Goal: Consume media (video, audio): Consume media (video, audio)

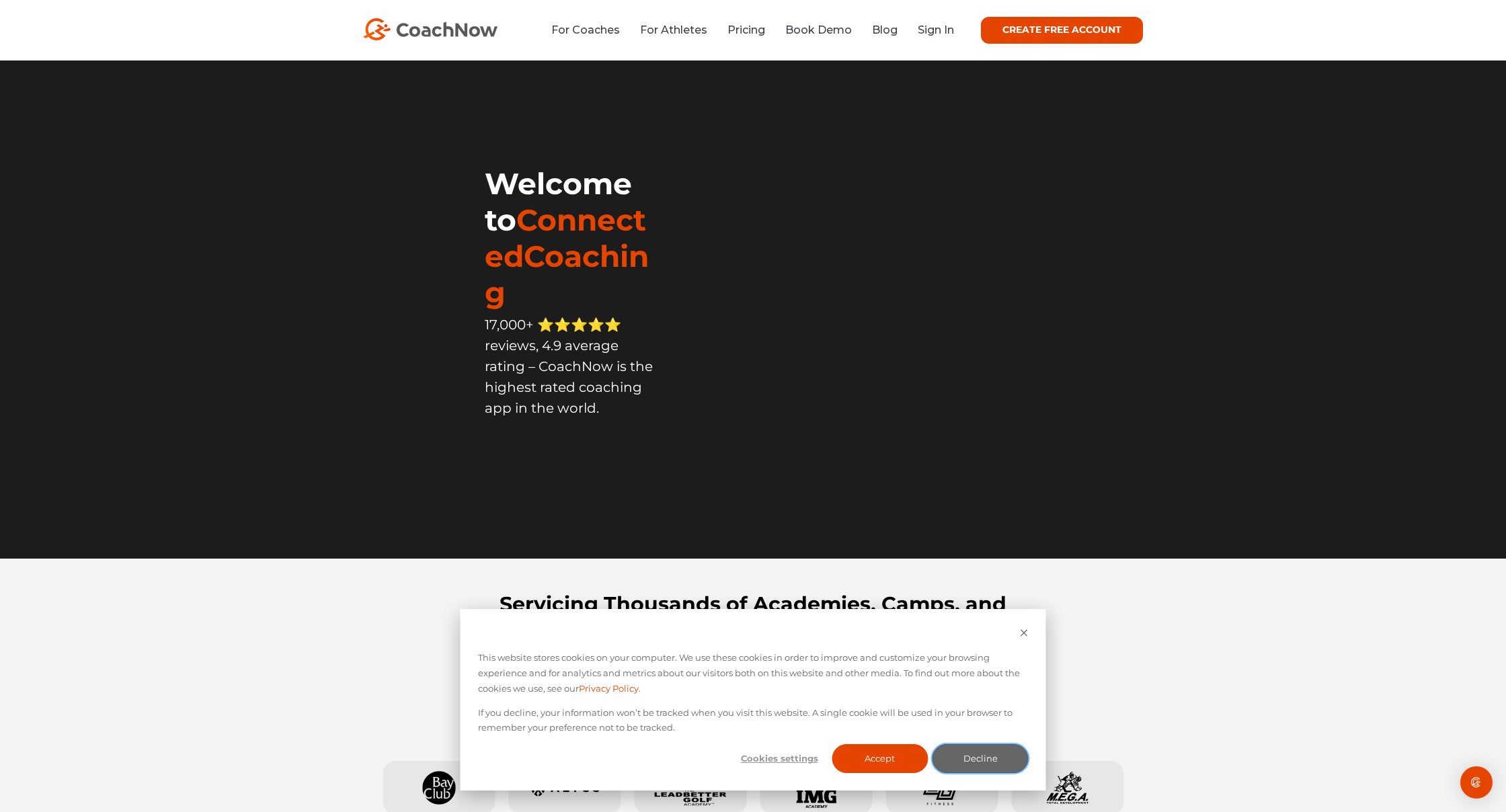
click at [969, 764] on button "Decline" at bounding box center [980, 759] width 96 height 29
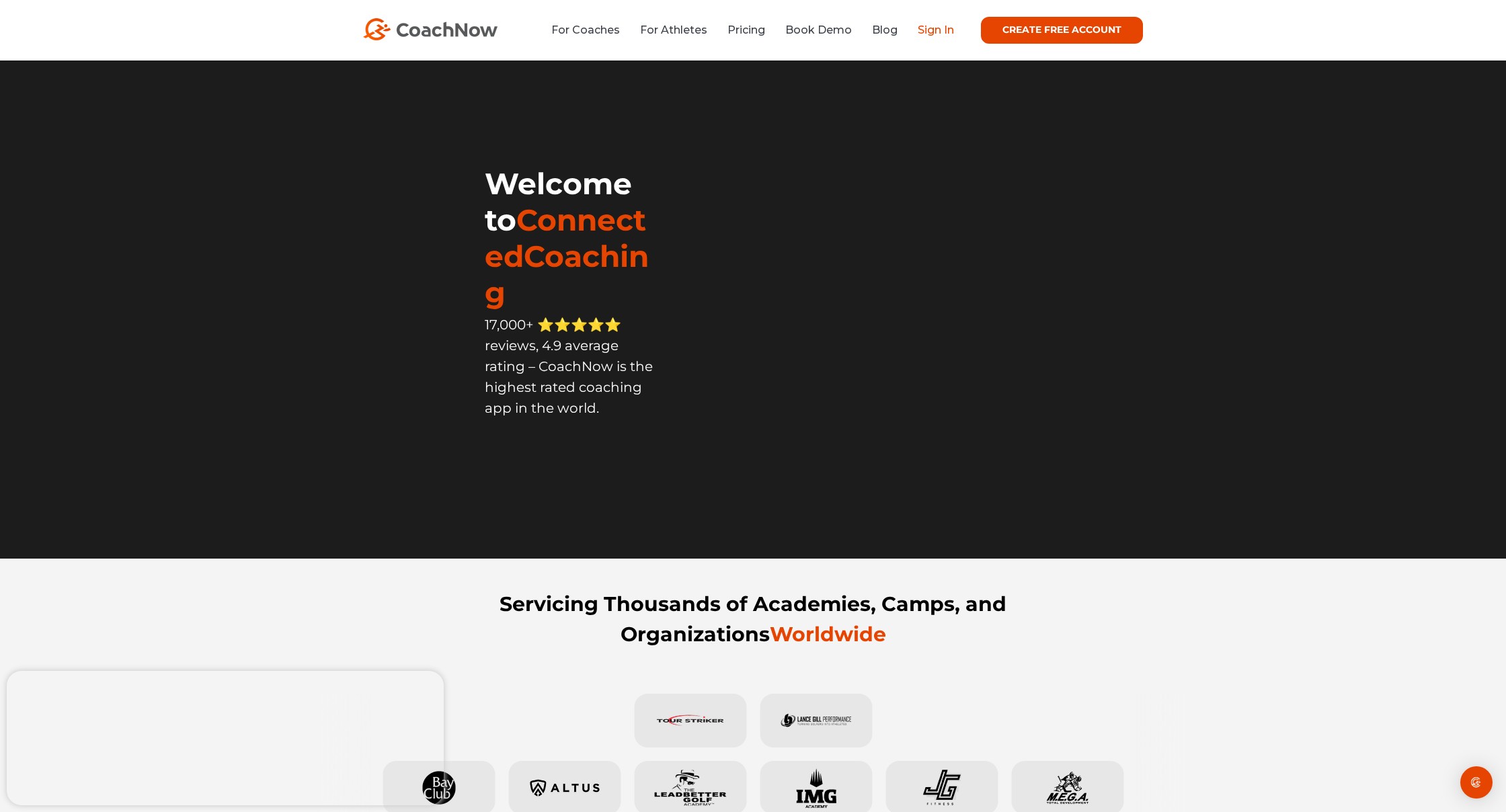
click at [941, 32] on link "Sign In" at bounding box center [936, 30] width 37 height 13
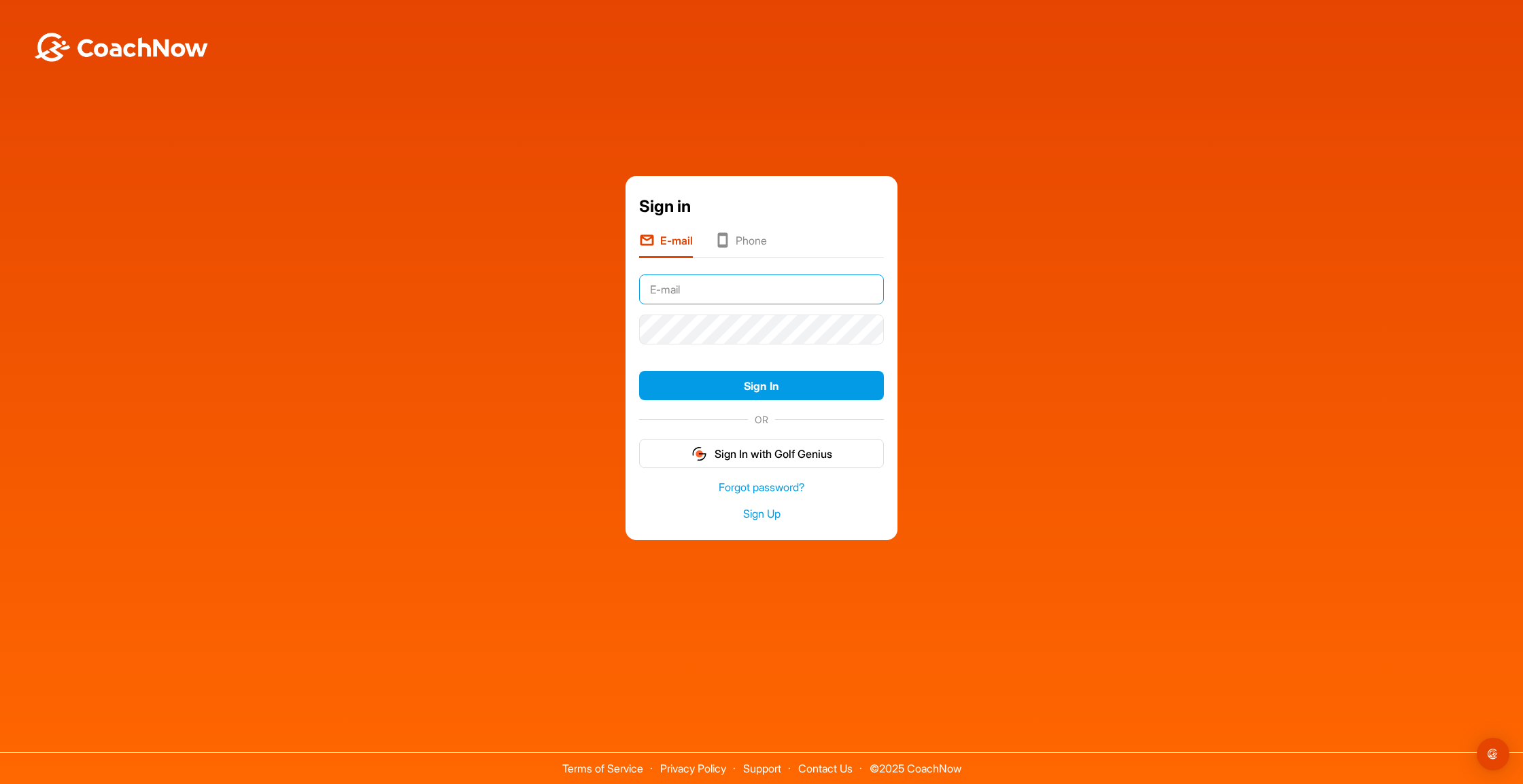
type input "spursley1@comcast.net"
click at [761, 386] on button "Sign In" at bounding box center [761, 386] width 245 height 30
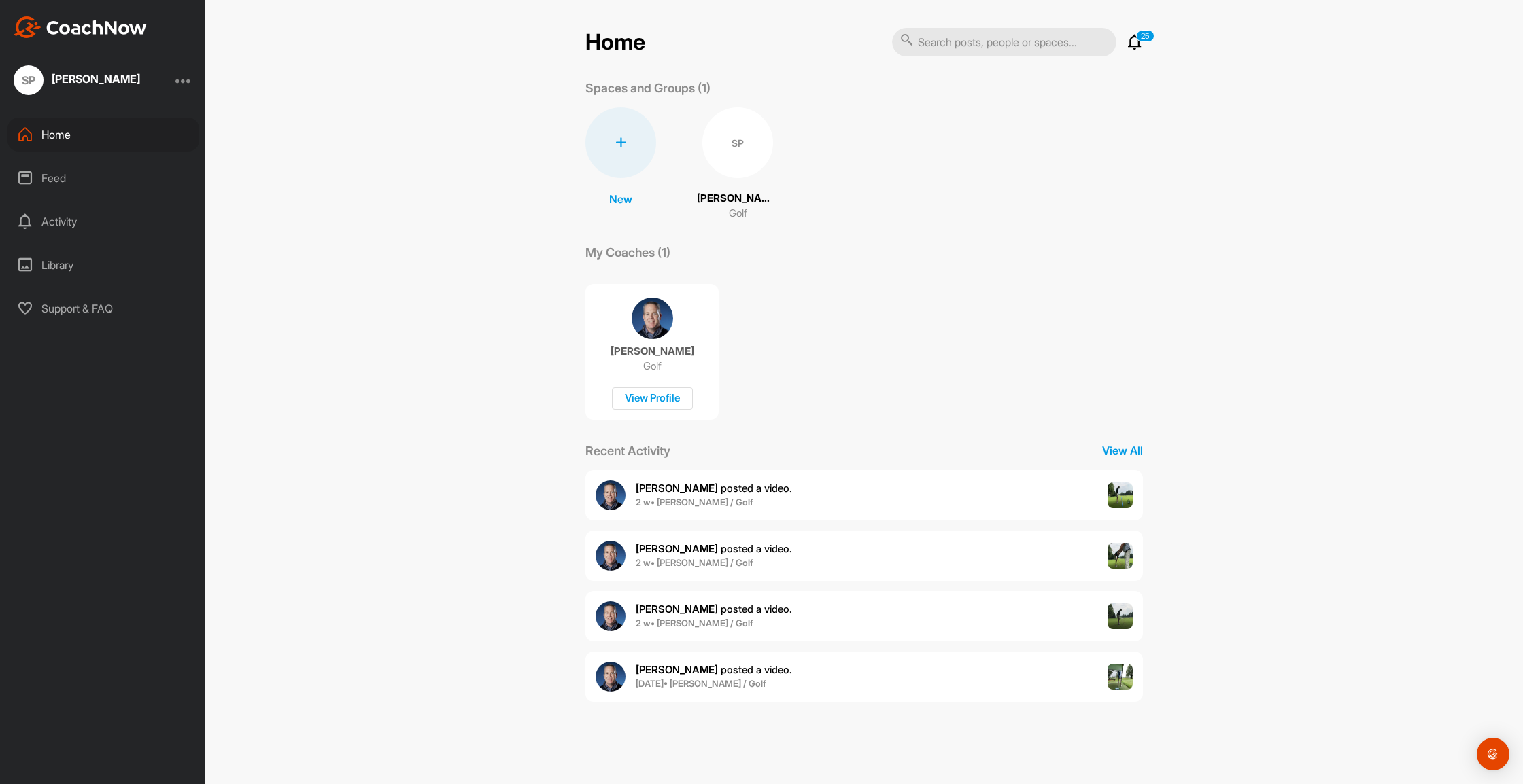
click at [700, 671] on span "[PERSON_NAME] posted a video ." at bounding box center [713, 670] width 156 height 13
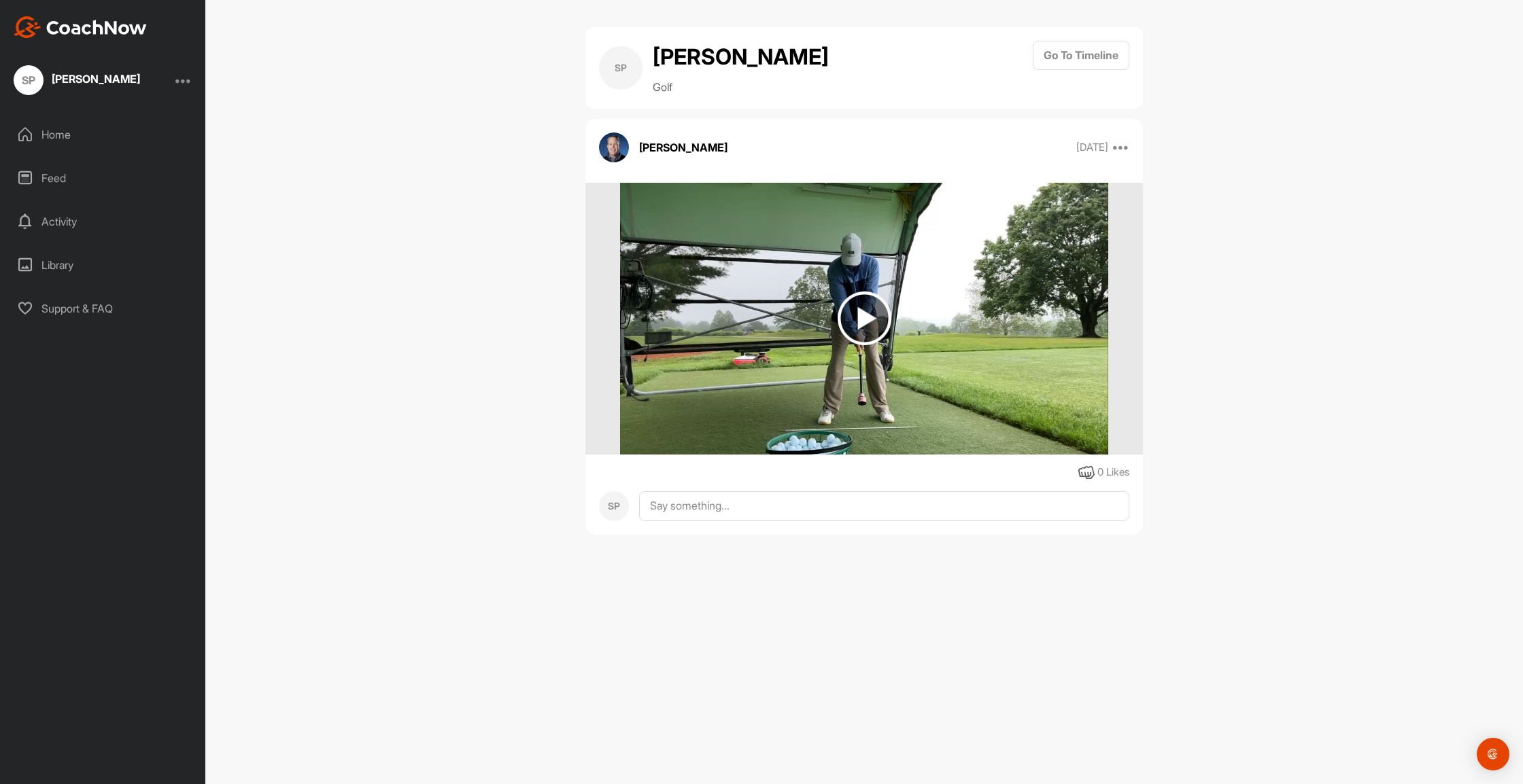
click at [860, 318] on img at bounding box center [865, 318] width 54 height 54
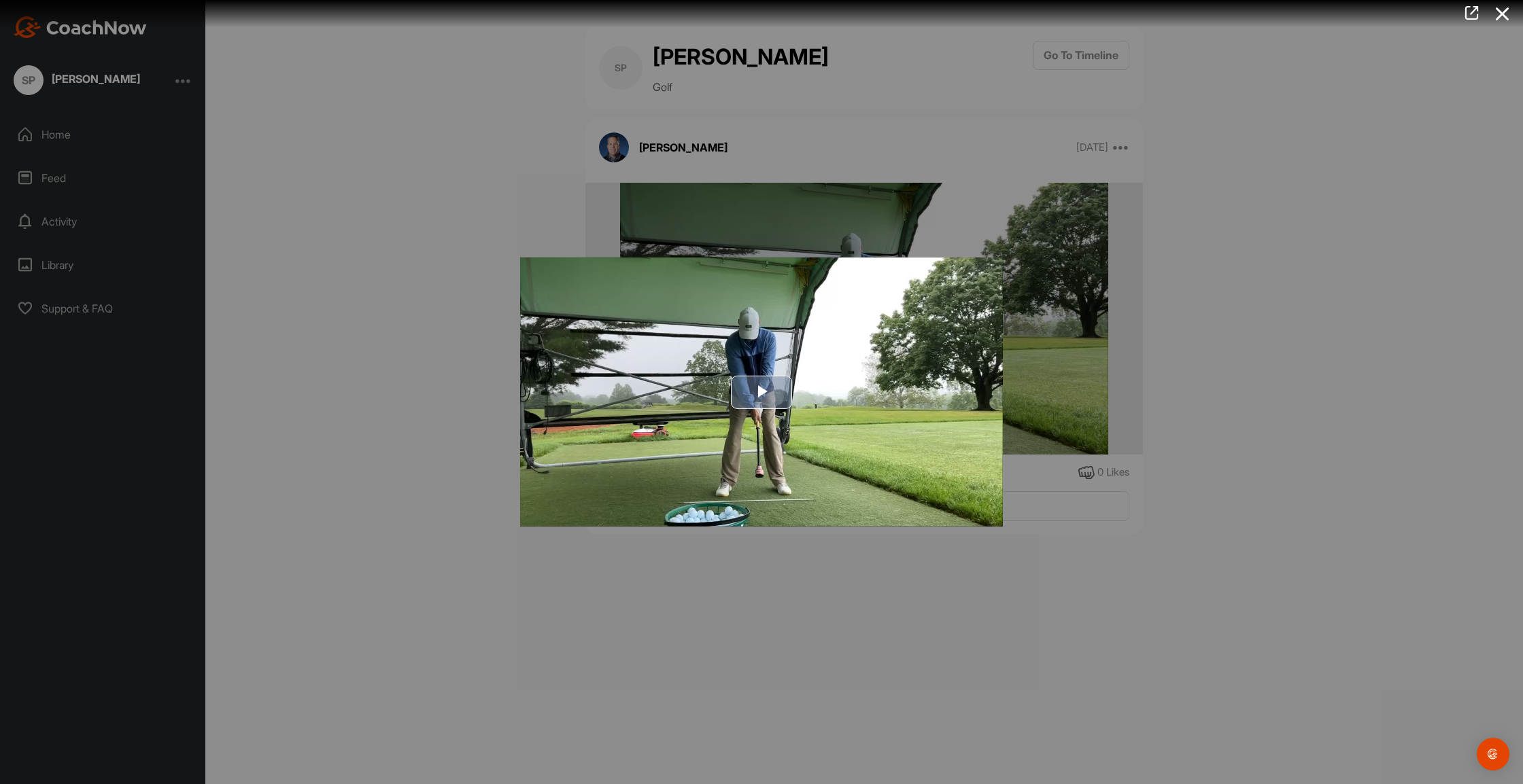
click at [761, 392] on span "Video Player" at bounding box center [761, 392] width 0 height 0
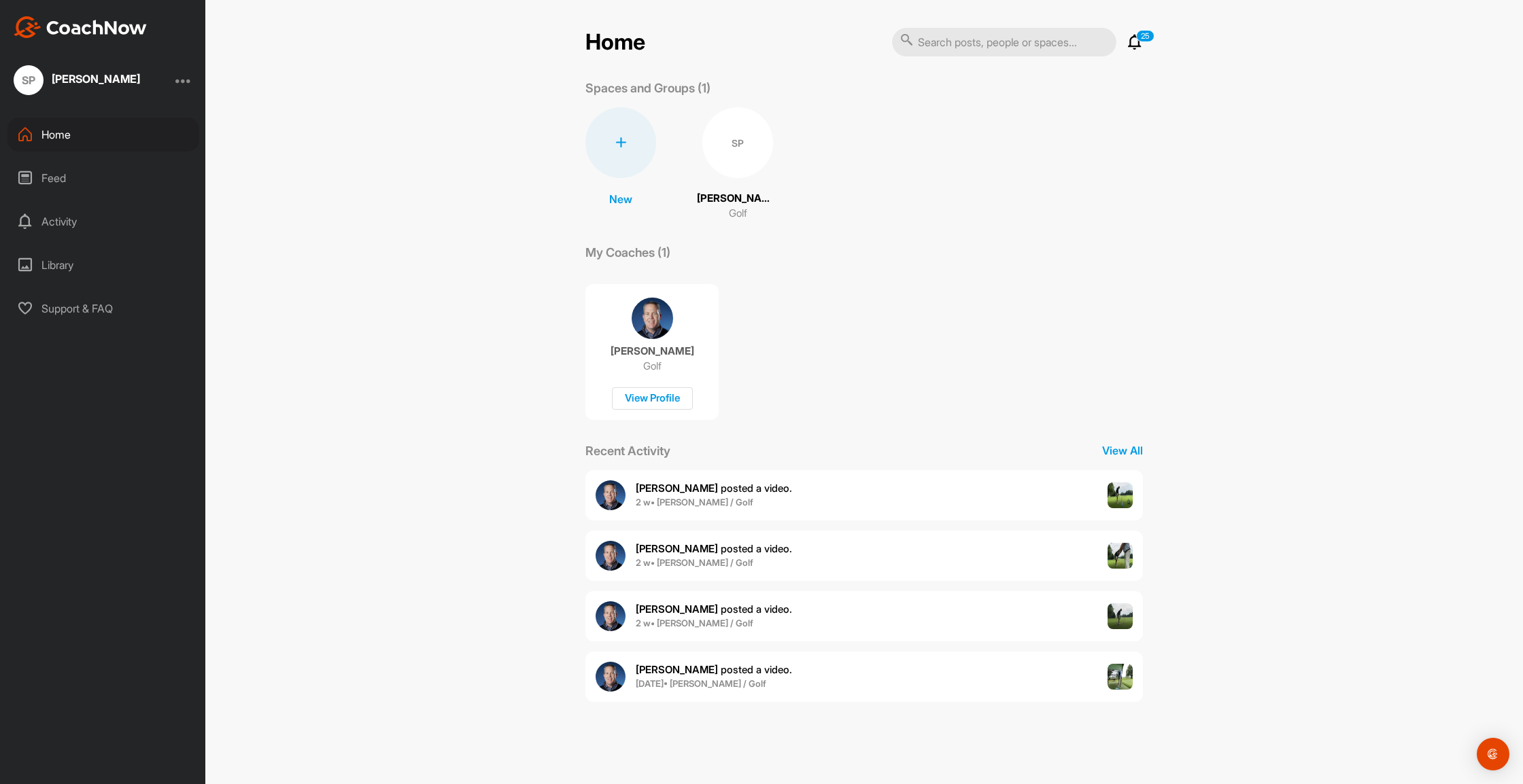
click at [689, 491] on span "[PERSON_NAME] posted a video ." at bounding box center [713, 488] width 156 height 13
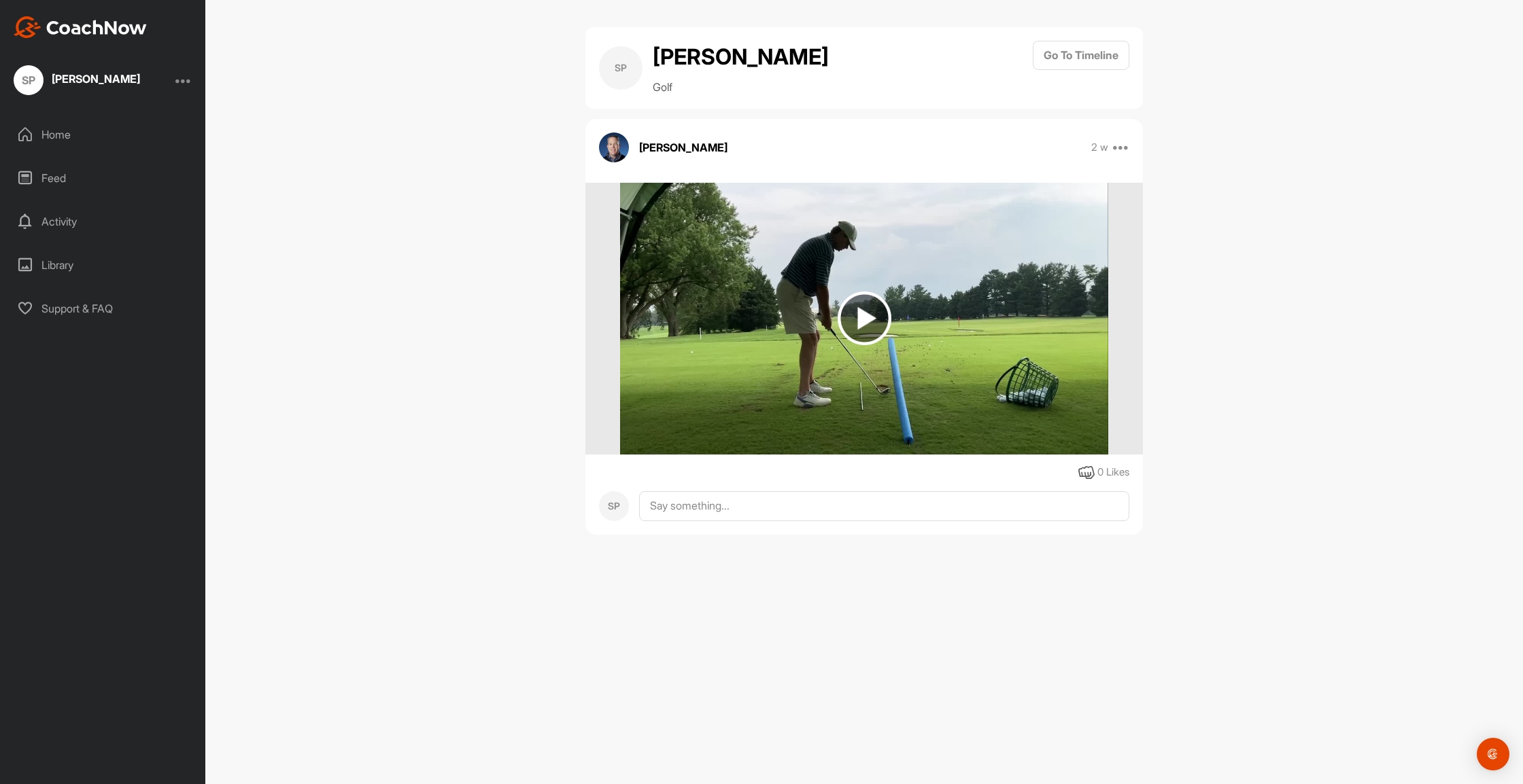
click at [867, 313] on img at bounding box center [865, 318] width 54 height 54
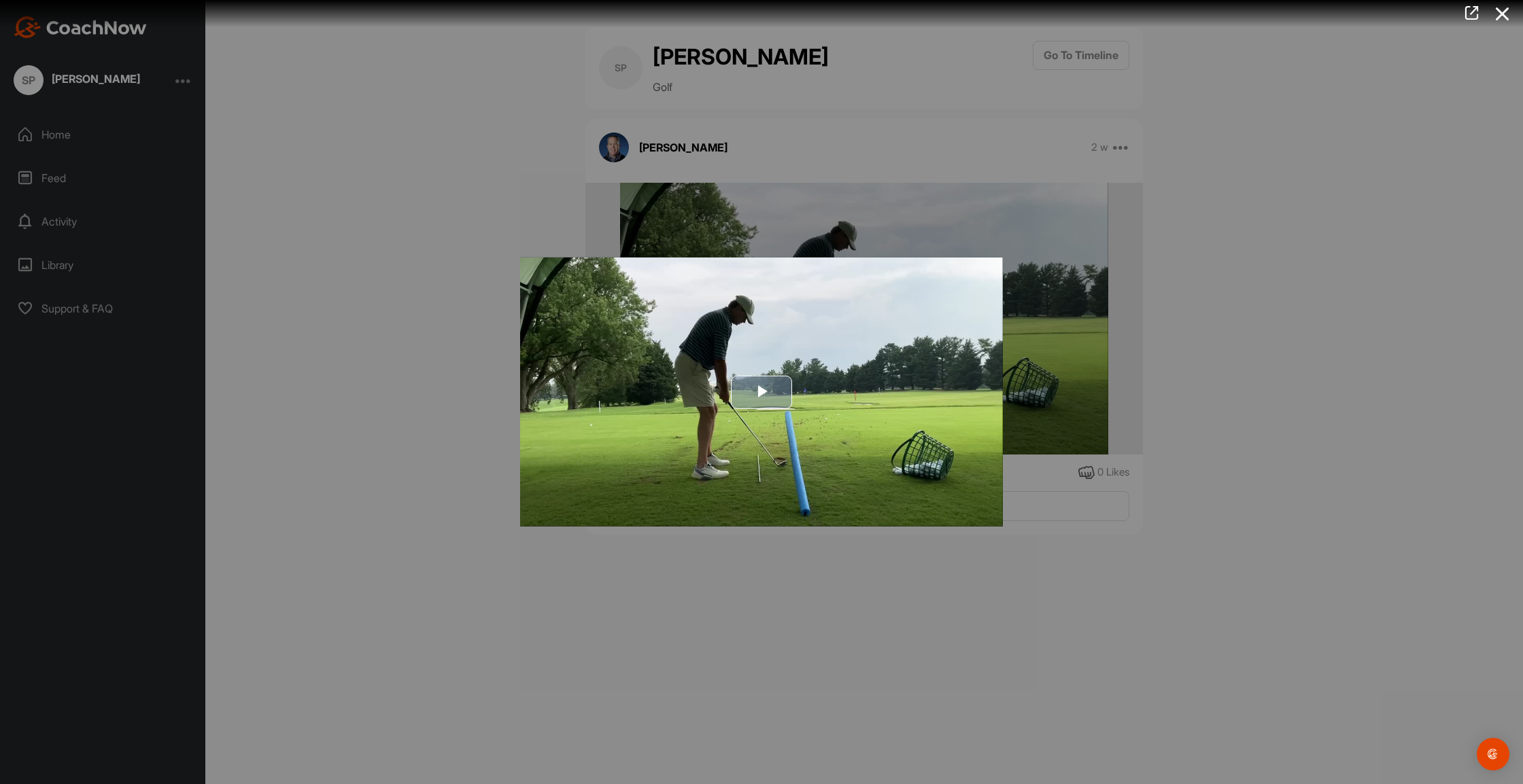
click at [761, 392] on span "Video Player" at bounding box center [761, 392] width 0 height 0
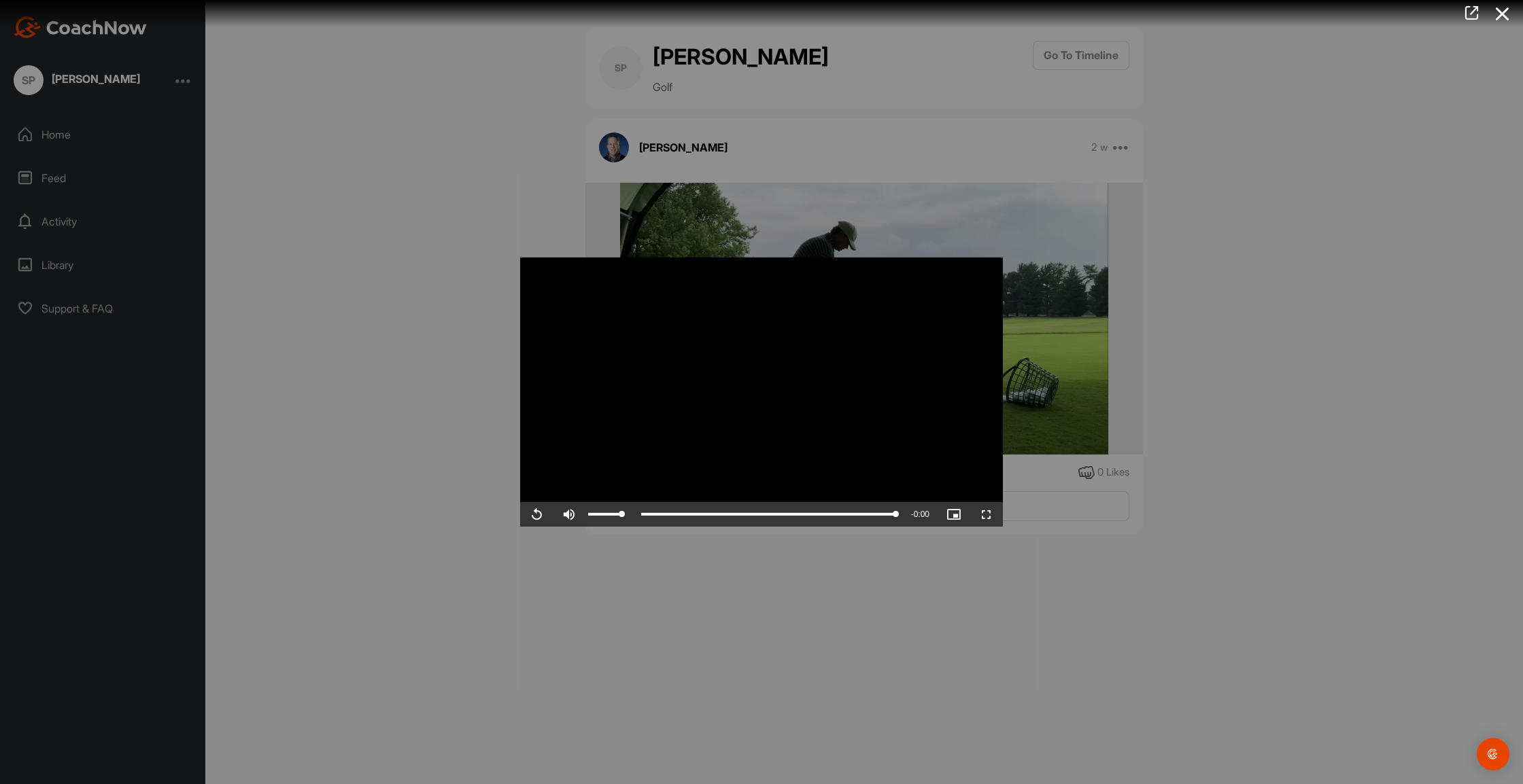
click at [569, 515] on span "Video Player" at bounding box center [569, 515] width 32 height 0
click at [598, 519] on div "Loaded : 0.00% 0:01 1:11" at bounding box center [743, 514] width 317 height 24
click at [538, 515] on span "Video Player" at bounding box center [535, 515] width 32 height 0
click at [1500, 17] on icon at bounding box center [1503, 13] width 31 height 25
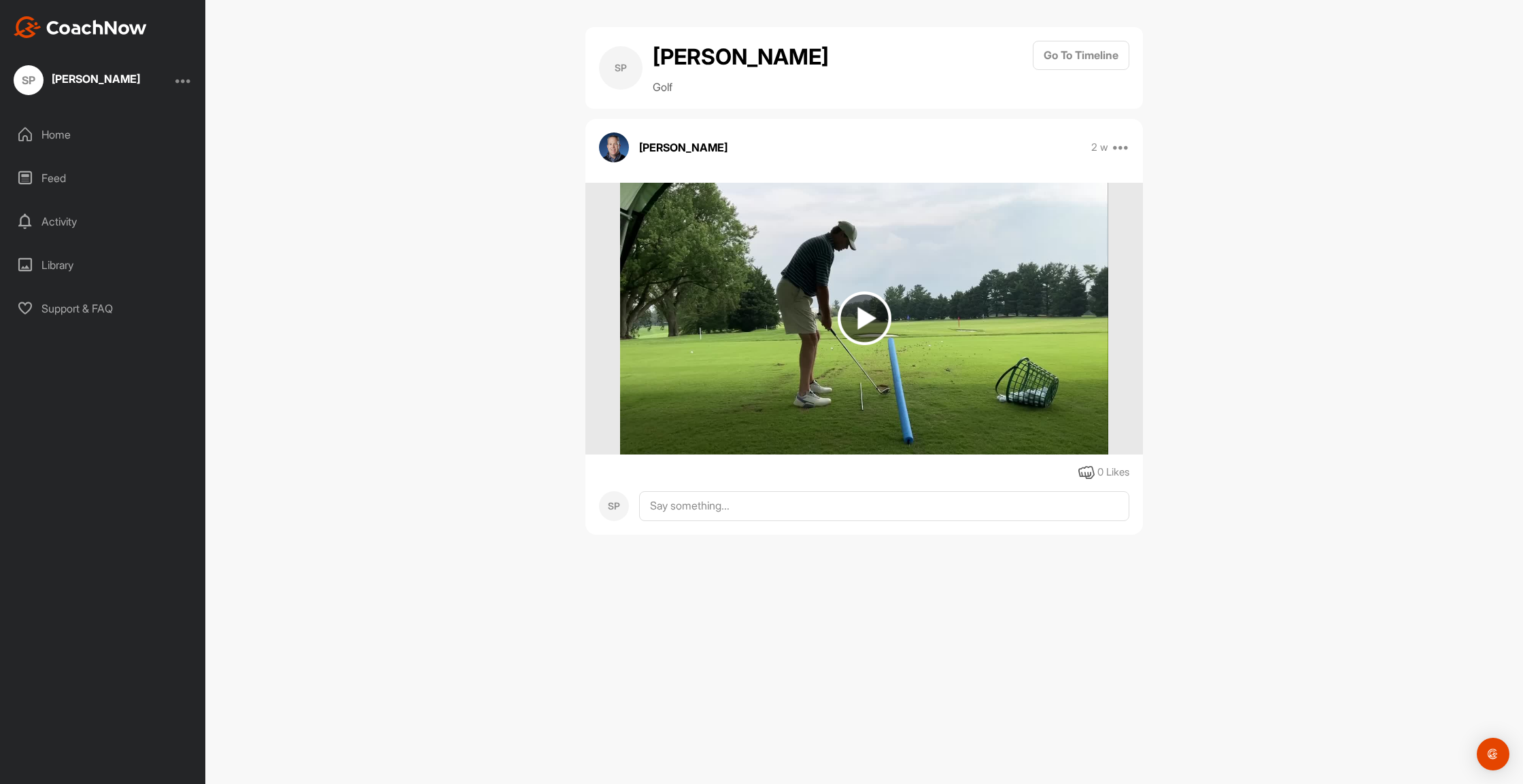
click at [182, 85] on div at bounding box center [184, 80] width 17 height 17
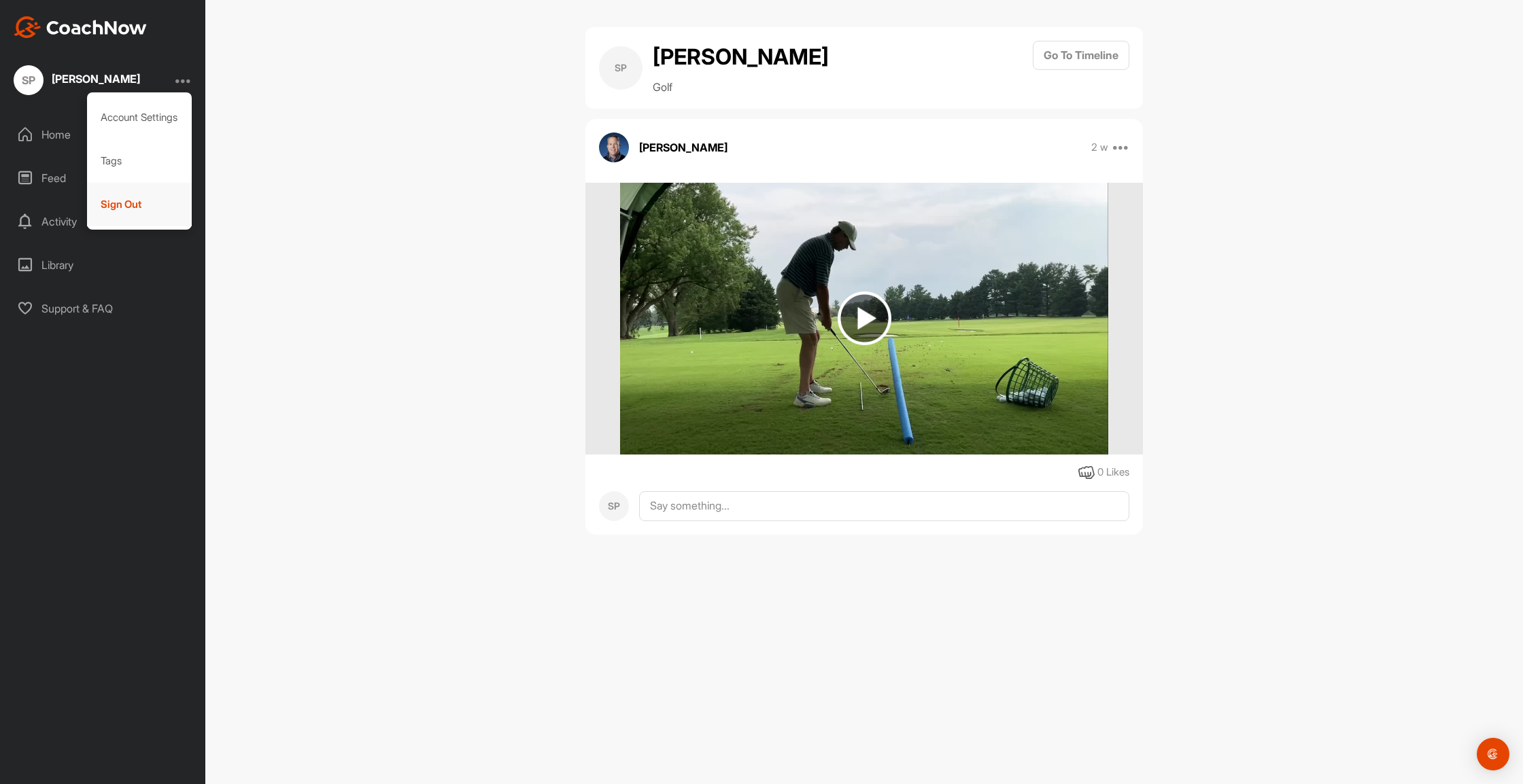
click at [117, 204] on div "Sign Out" at bounding box center [140, 204] width 105 height 43
